Goal: Task Accomplishment & Management: Use online tool/utility

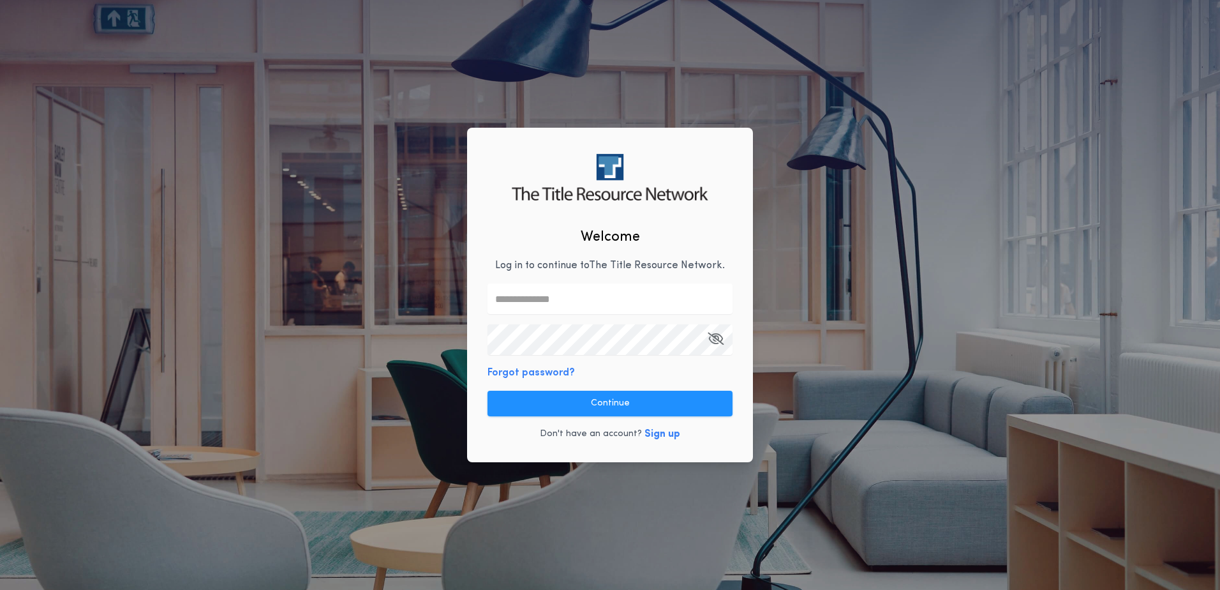
type input "**********"
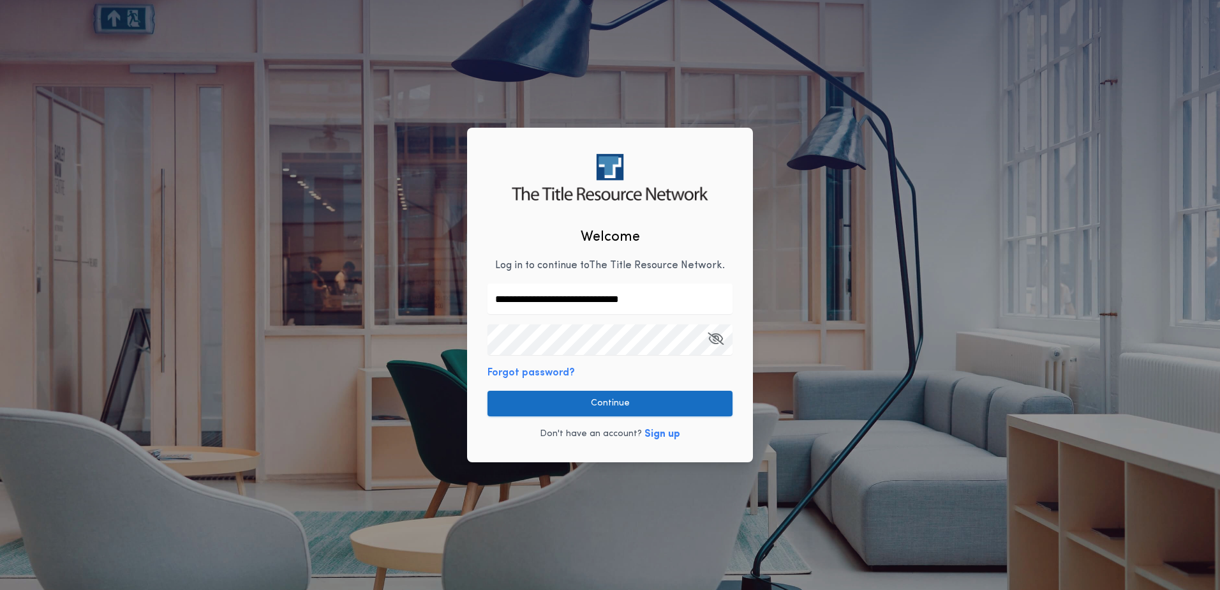
click at [658, 403] on button "Continue" at bounding box center [609, 403] width 245 height 26
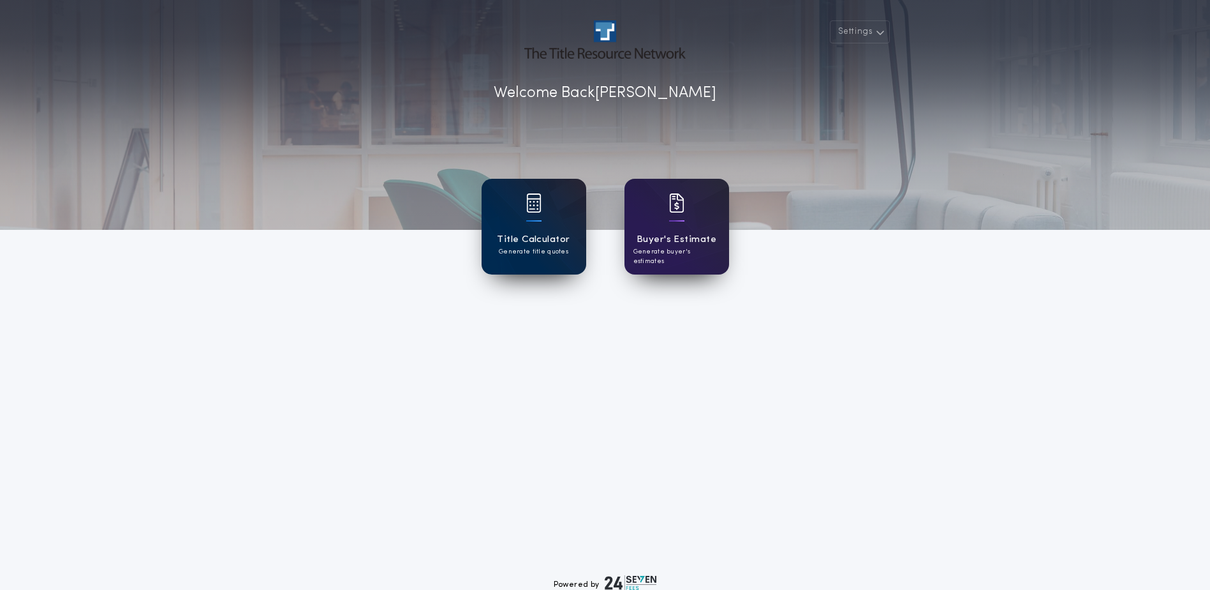
click at [556, 226] on div "Title Calculator Generate title quotes" at bounding box center [534, 227] width 105 height 96
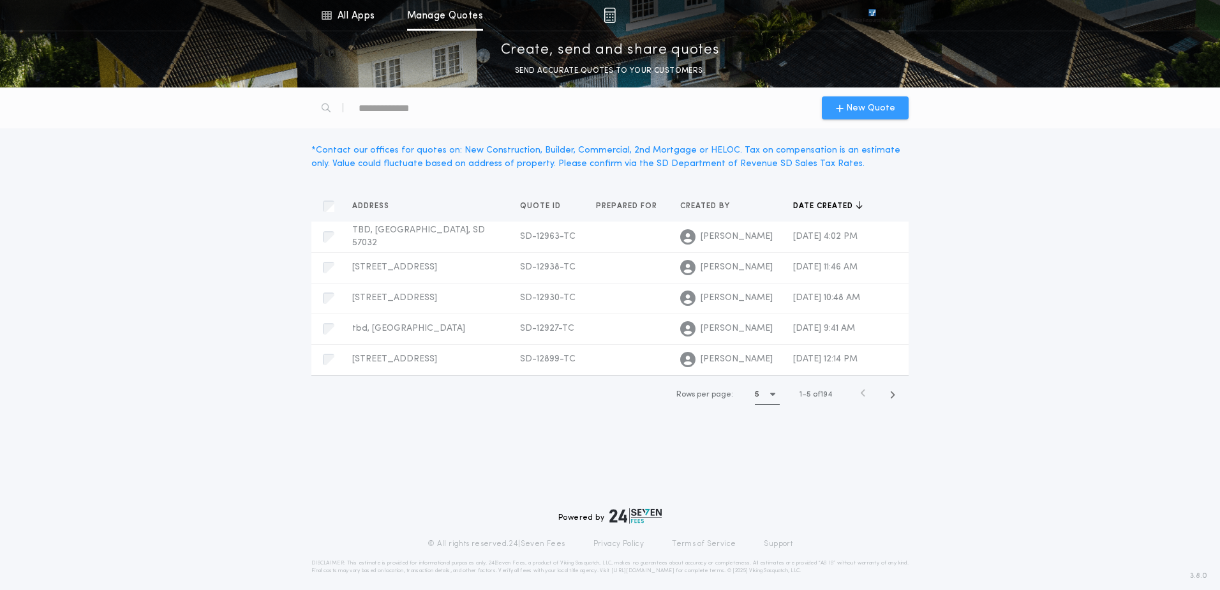
click at [886, 101] on span "New Quote" at bounding box center [870, 107] width 49 height 13
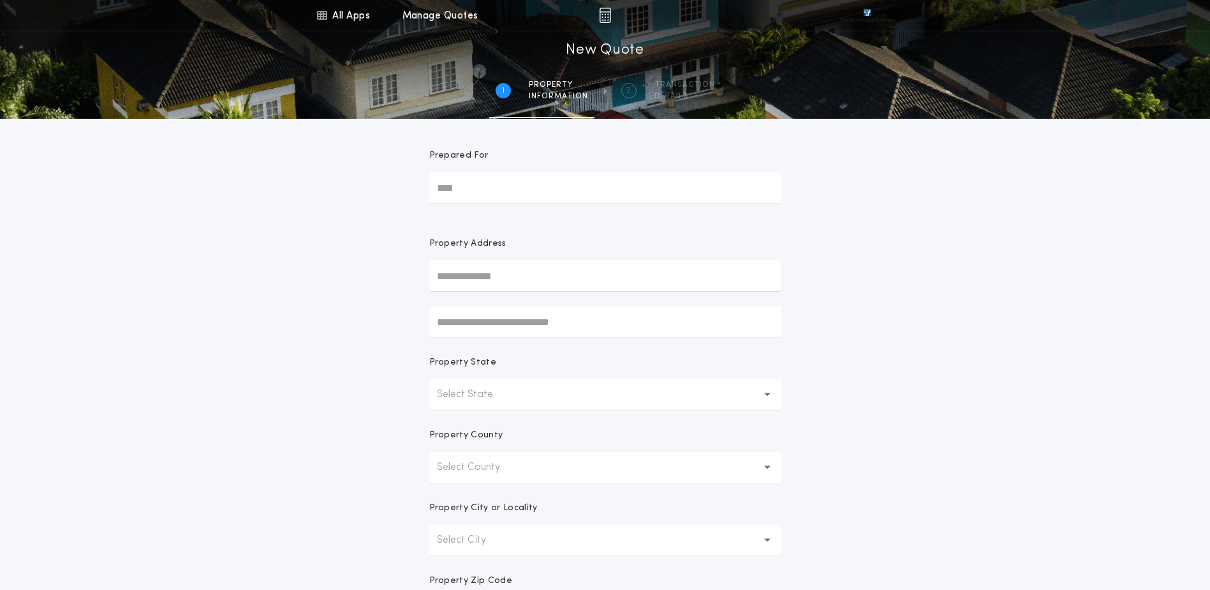
click at [487, 280] on input "text" at bounding box center [605, 275] width 352 height 31
paste input "**********"
type input "**********"
click at [524, 304] on button "[STREET_ADDRESS]" at bounding box center [605, 301] width 352 height 19
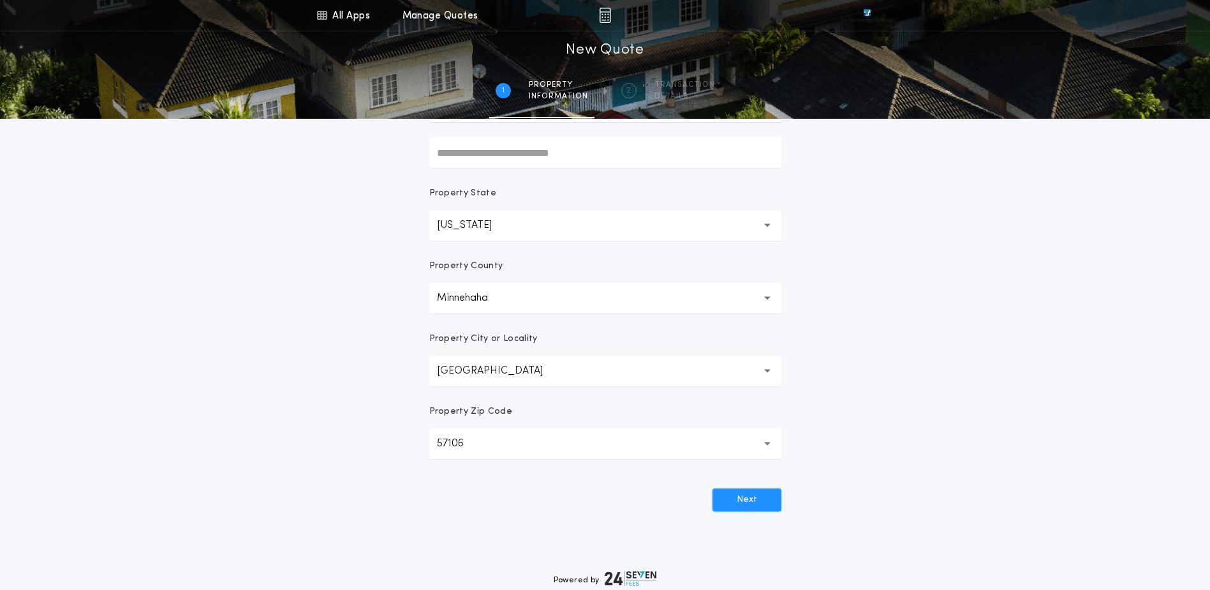
scroll to position [242, 0]
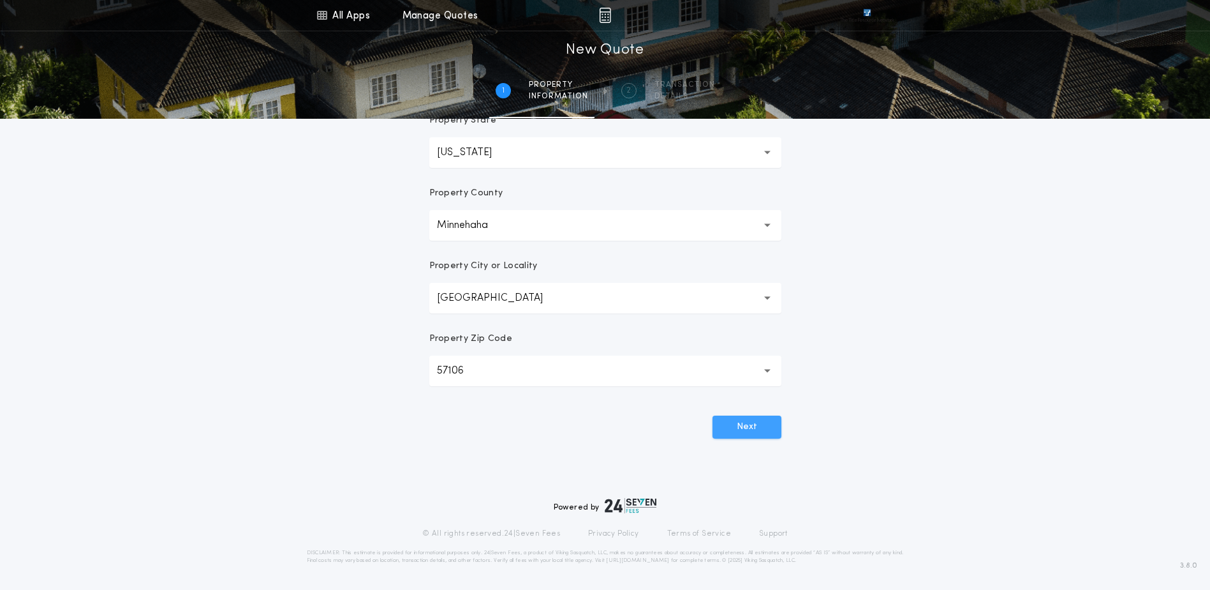
click at [754, 432] on button "Next" at bounding box center [747, 426] width 69 height 23
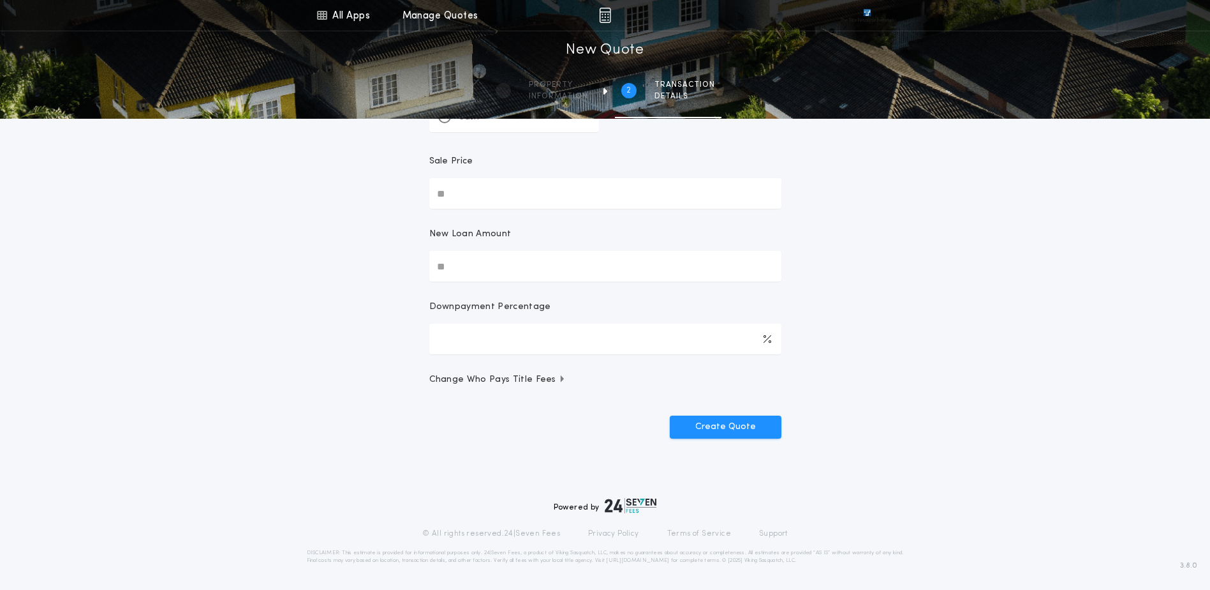
scroll to position [0, 0]
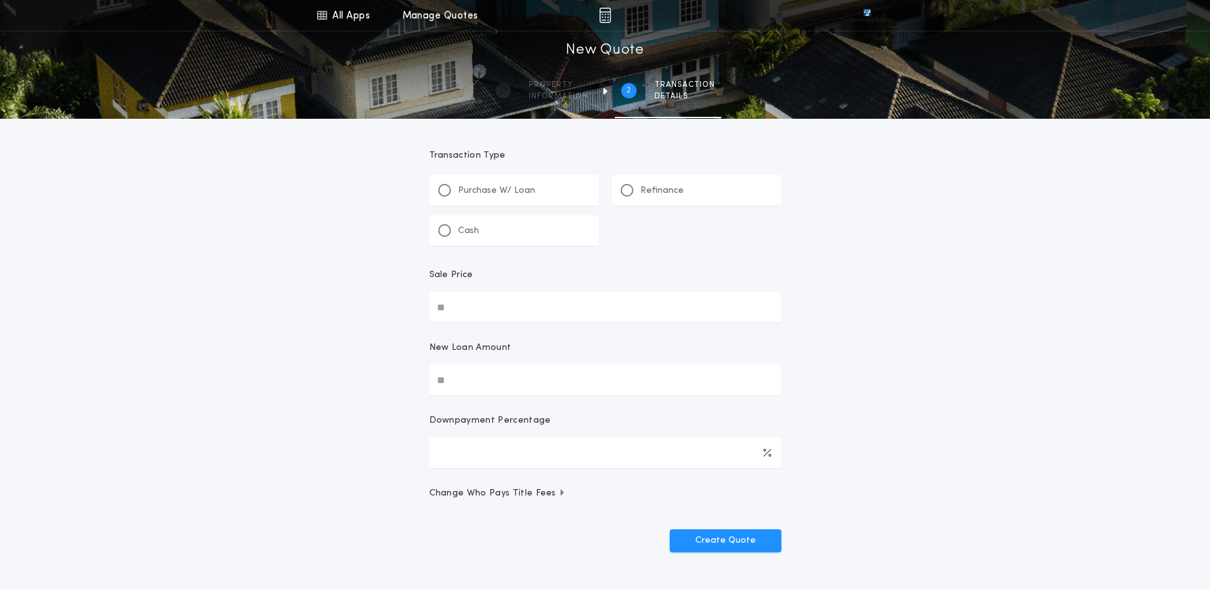
click at [701, 194] on div "Refinance" at bounding box center [697, 190] width 170 height 31
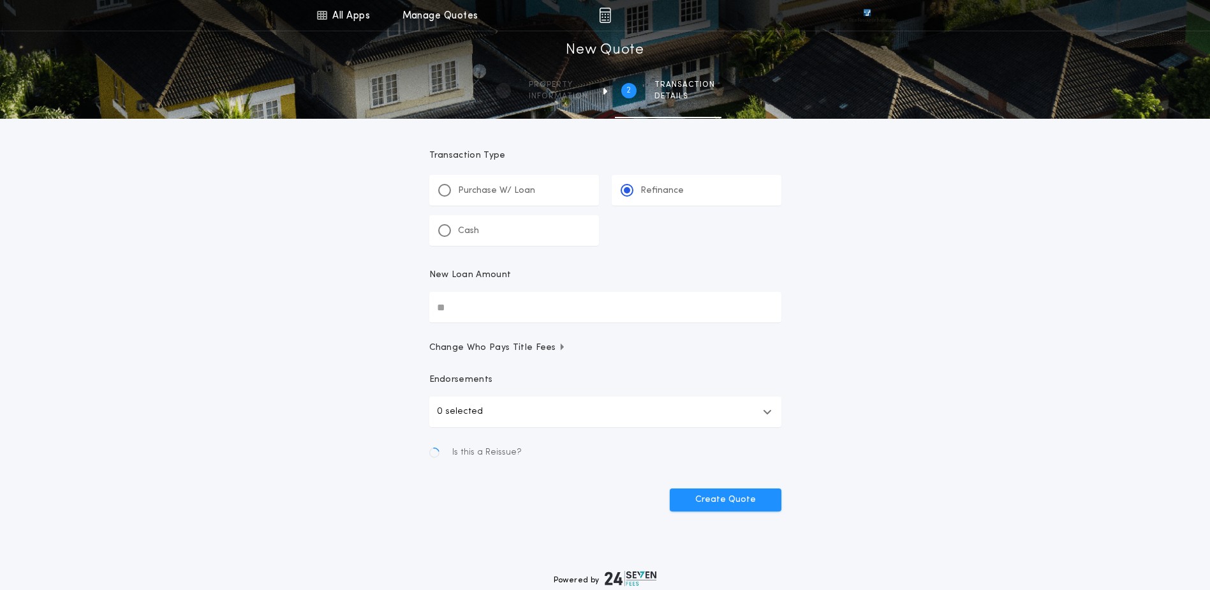
click at [526, 305] on input "New Loan Amount" at bounding box center [605, 307] width 352 height 31
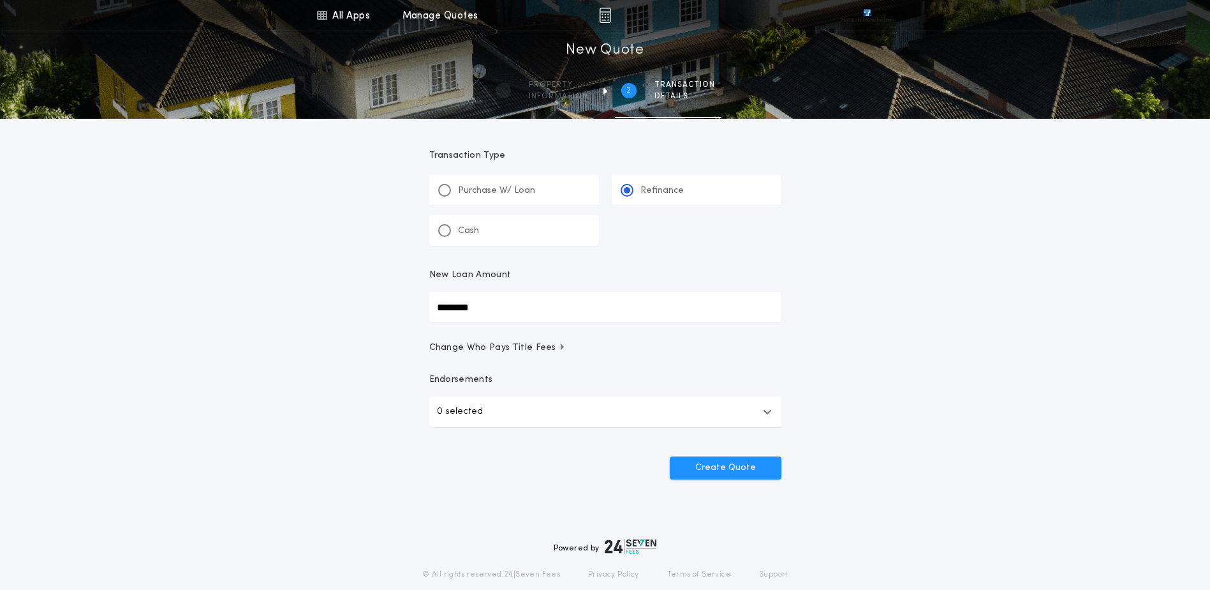
type input "********"
click at [532, 348] on span "Change Who Pays Title Fees" at bounding box center [497, 347] width 137 height 13
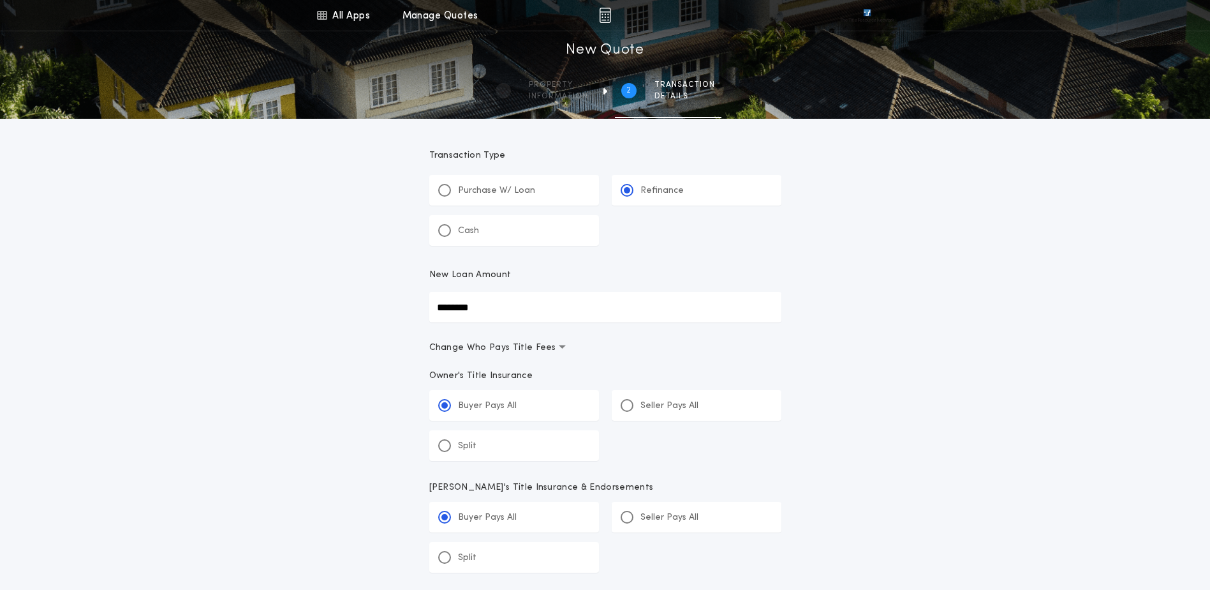
click at [266, 362] on div "All Apps Title Calculator Buyer's Estimate Menu All Apps Manage Quotes 2 /2 New…" at bounding box center [605, 487] width 1210 height 974
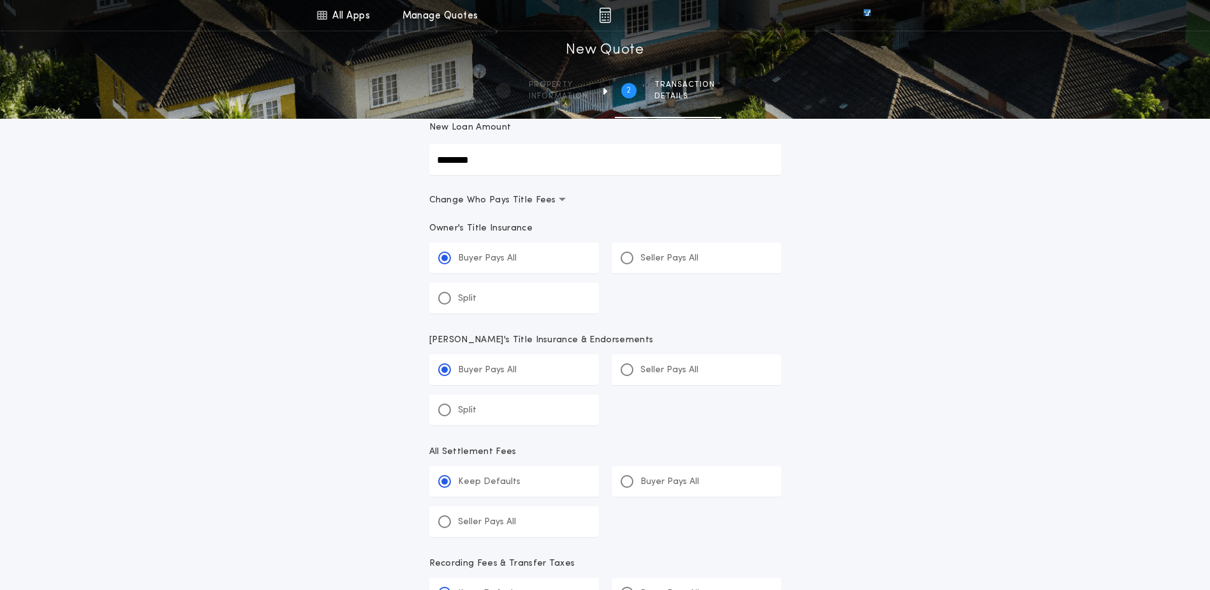
scroll to position [255, 0]
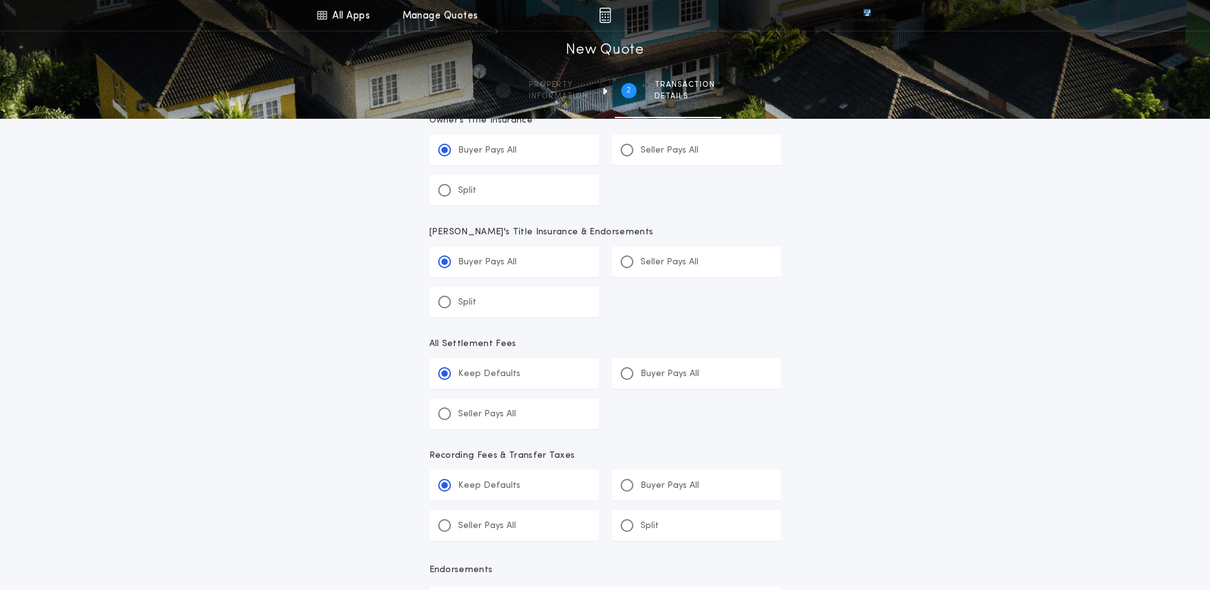
click at [668, 378] on p "Buyer Pays All" at bounding box center [670, 374] width 59 height 13
click at [0, 0] on input "*******" at bounding box center [0, 0] width 0 height 0
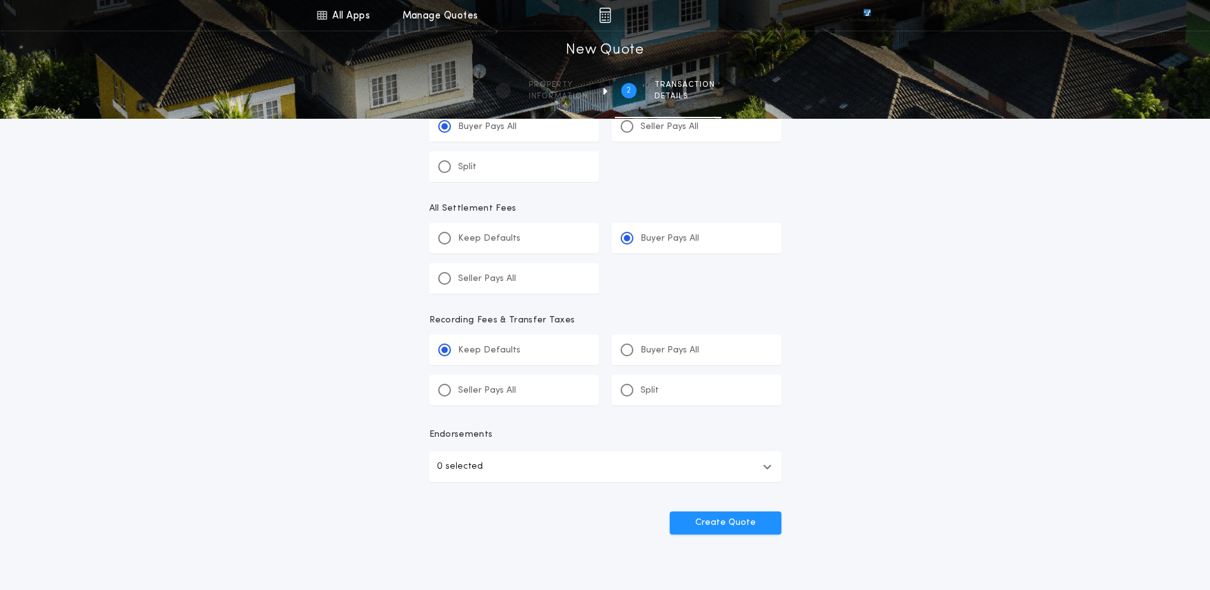
scroll to position [447, 0]
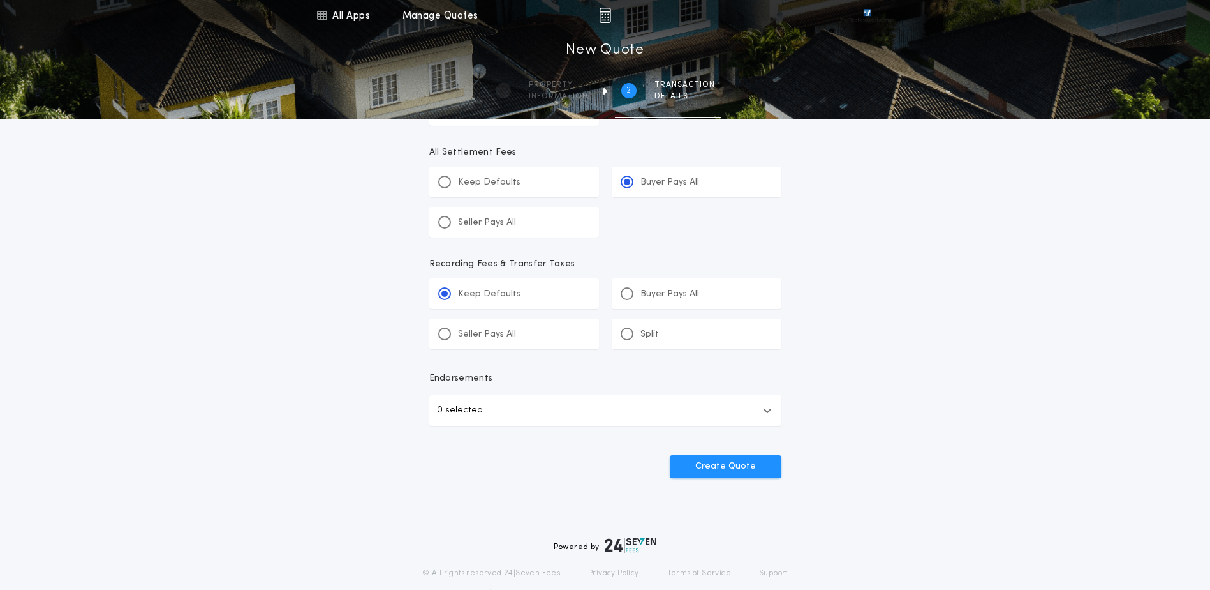
click at [556, 415] on button "0 selected" at bounding box center [605, 410] width 352 height 31
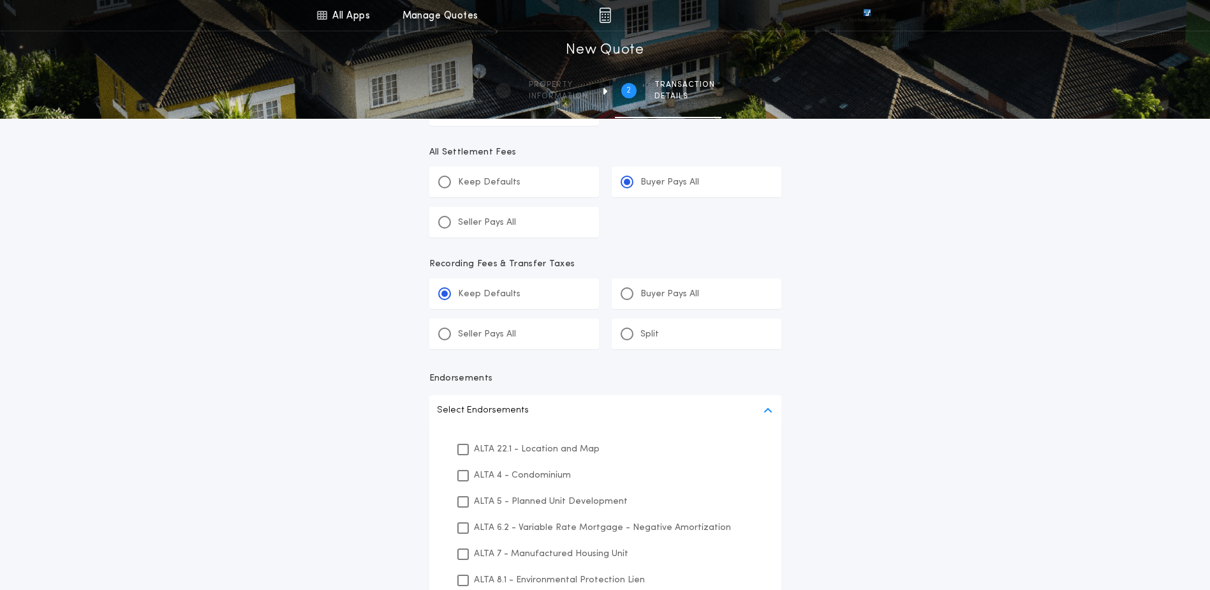
click at [514, 450] on p "ALTA 22.1 - Location and Map" at bounding box center [537, 448] width 126 height 13
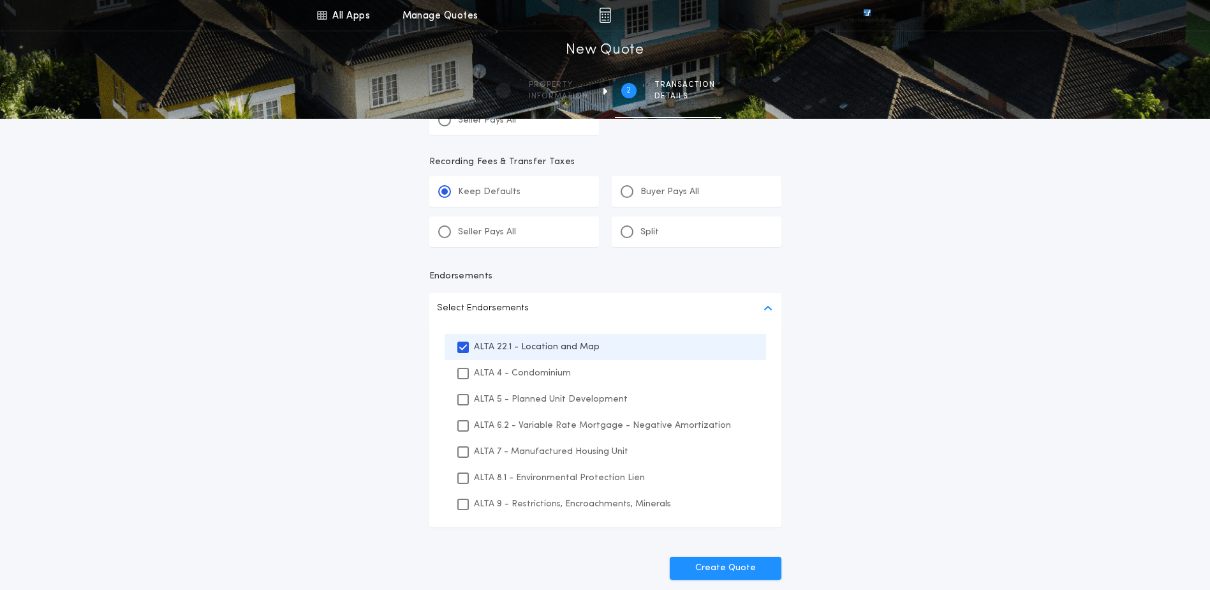
scroll to position [690, 0]
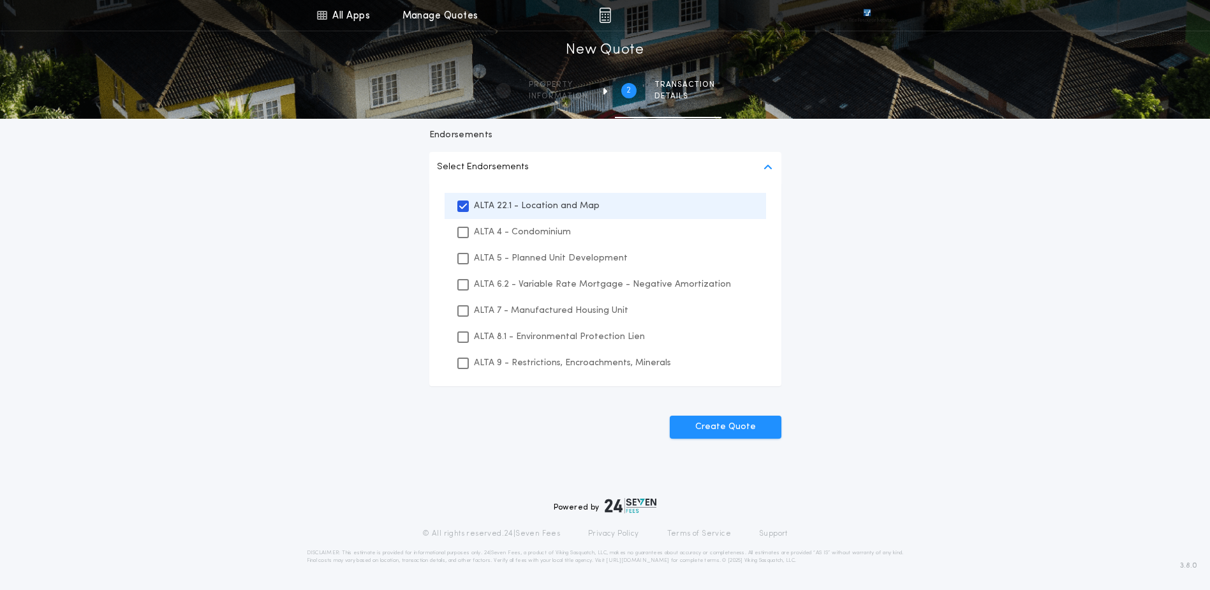
click at [501, 337] on p "ALTA 8.1 - Environmental Protection Lien" at bounding box center [559, 336] width 171 height 13
click at [510, 363] on p "ALTA 9 - Restrictions, Encroachments, Minerals" at bounding box center [572, 362] width 197 height 13
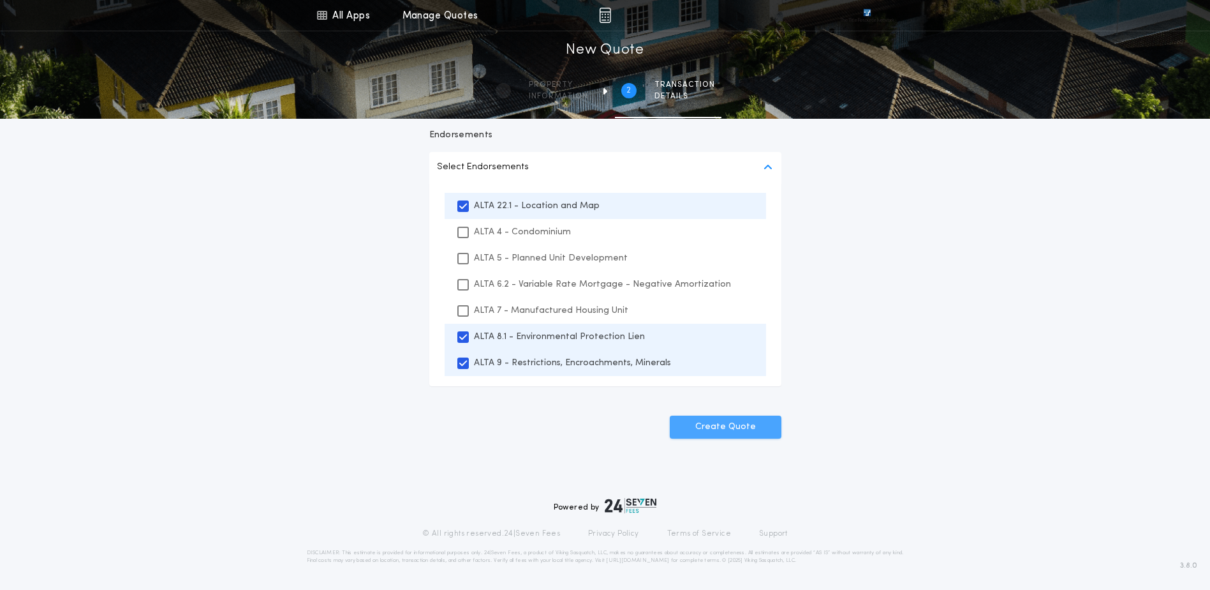
click at [724, 431] on button "Create Quote" at bounding box center [726, 426] width 112 height 23
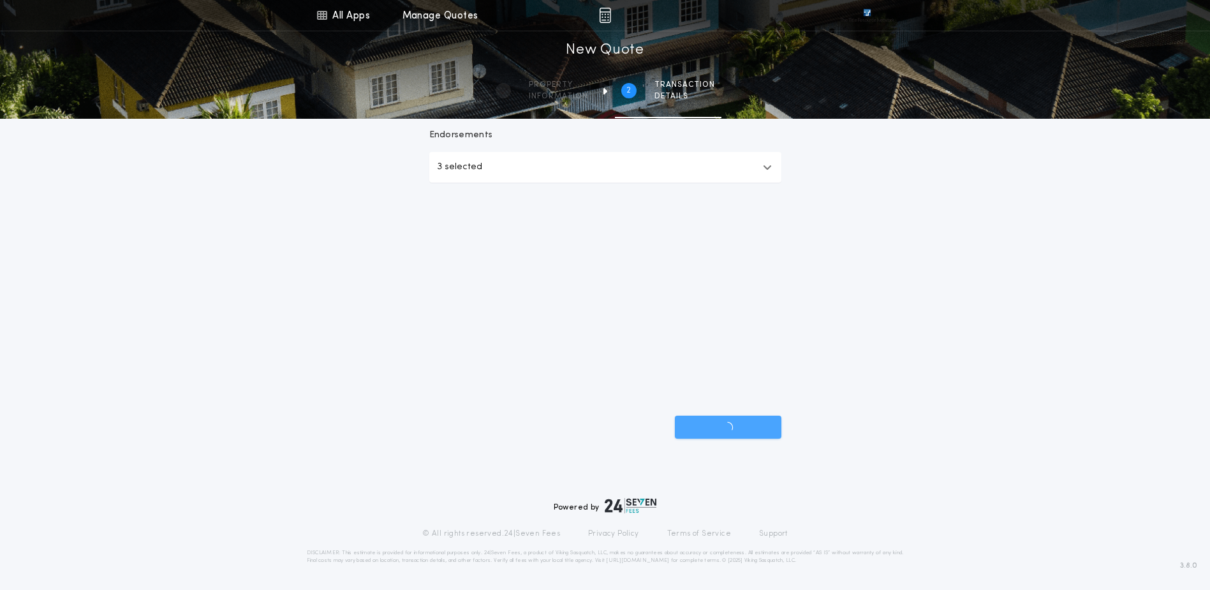
scroll to position [486, 0]
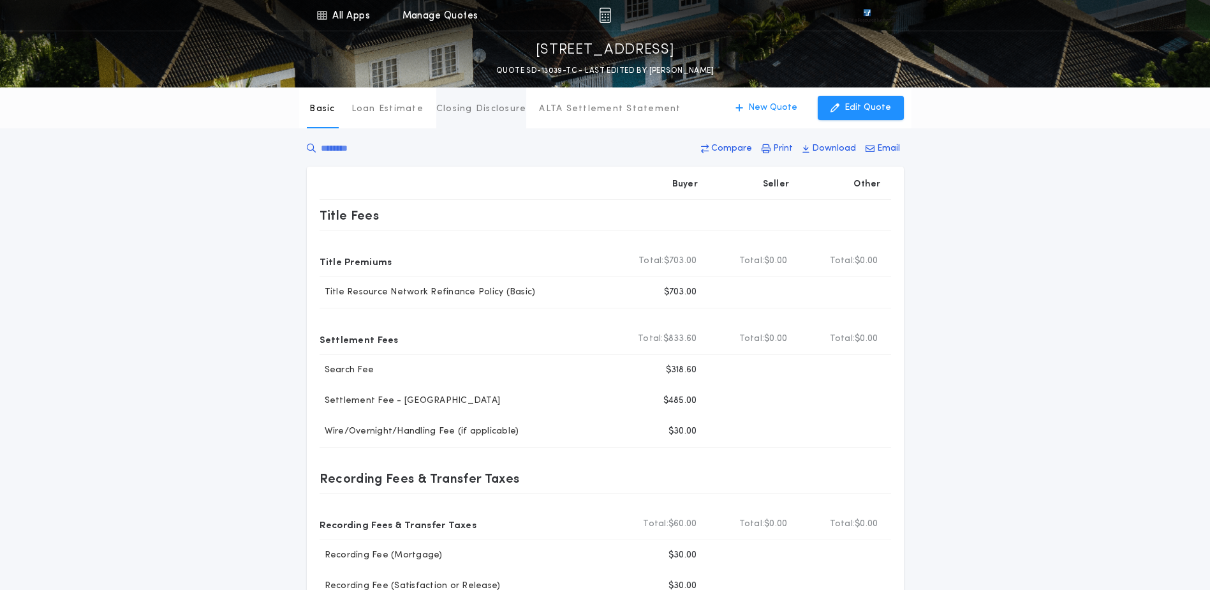
click at [460, 116] on button "Closing Disclosure" at bounding box center [481, 107] width 91 height 41
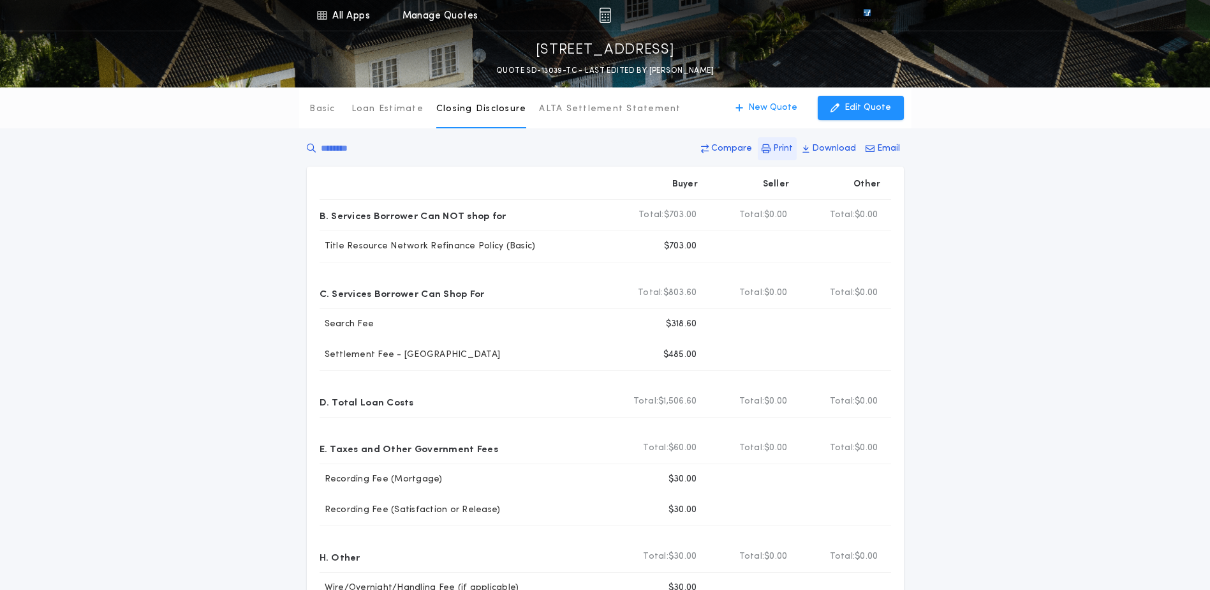
click at [787, 151] on p "Print" at bounding box center [783, 148] width 20 height 13
